Goal: Information Seeking & Learning: Compare options

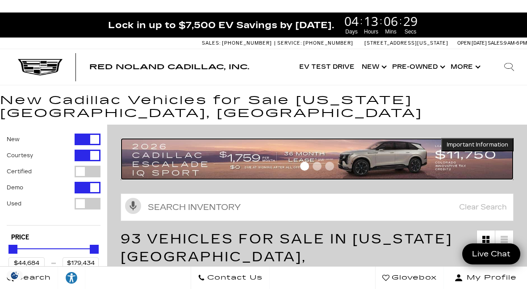
click at [414, 162] on img at bounding box center [317, 159] width 393 height 42
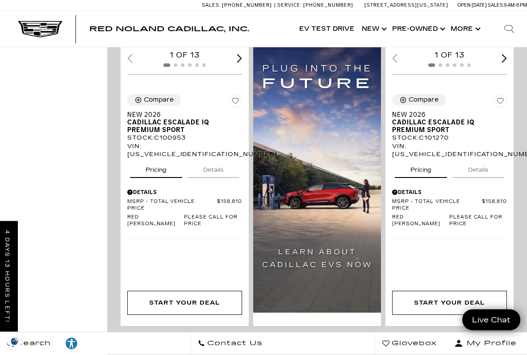
scroll to position [928, 0]
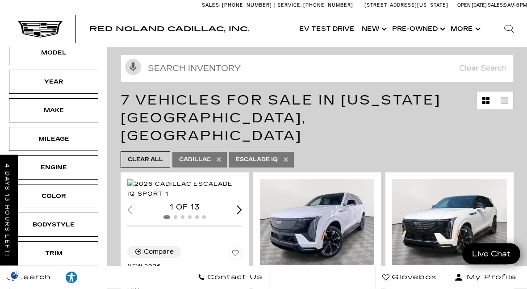
scroll to position [0, 0]
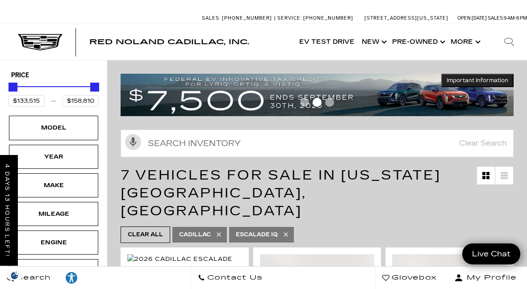
click at [44, 125] on div "Model" at bounding box center [53, 128] width 45 height 10
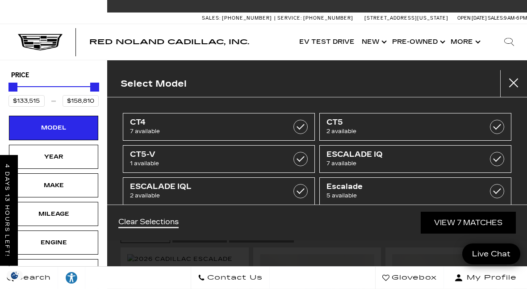
click at [227, 130] on span "7 available" at bounding box center [205, 131] width 151 height 9
type input "$44,684"
checkbox input "true"
click at [481, 221] on link "View 14 Matches" at bounding box center [466, 223] width 99 height 22
